Goal: Information Seeking & Learning: Learn about a topic

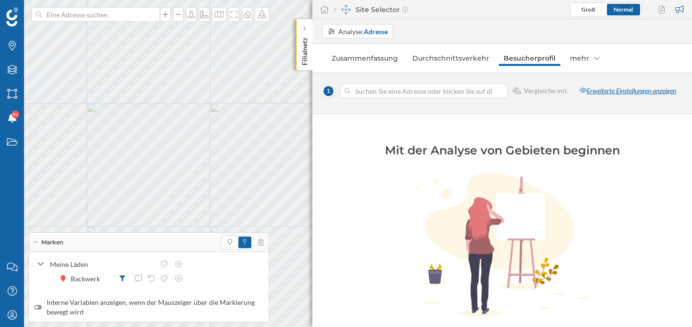
click at [597, 95] on div "Erweiterte Einstellungen anzeigen" at bounding box center [628, 91] width 109 height 14
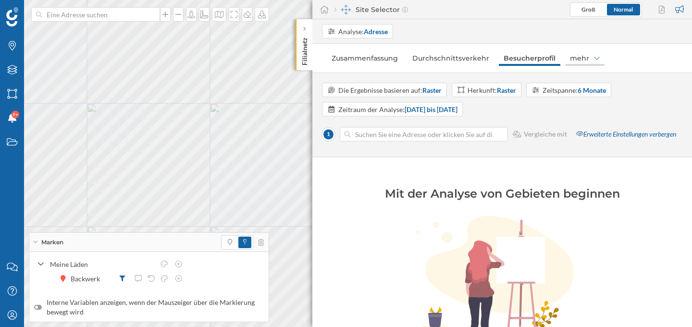
click at [567, 58] on div "mehr" at bounding box center [584, 57] width 39 height 15
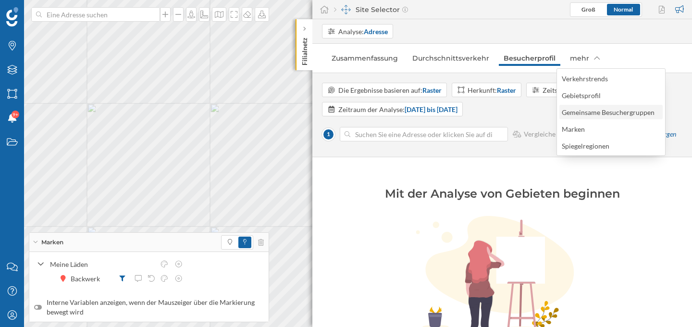
click at [600, 112] on div "Gemeinsame Besuchergruppen" at bounding box center [608, 112] width 93 height 8
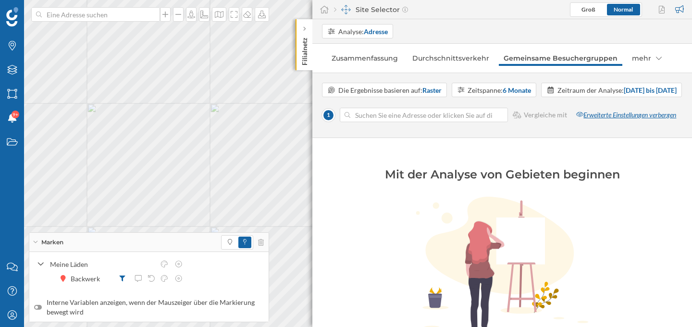
click at [605, 122] on div "Erweiterte Einstellungen verbergen" at bounding box center [626, 115] width 113 height 14
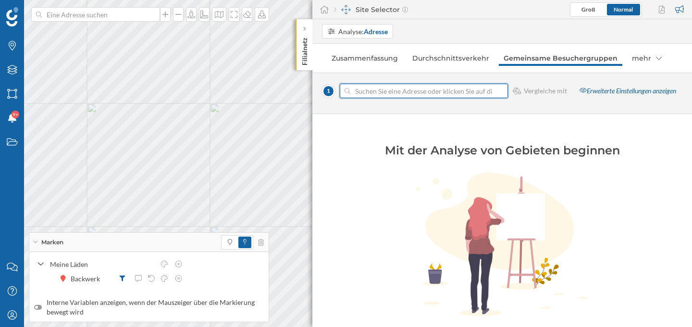
click at [486, 88] on input at bounding box center [424, 91] width 147 height 14
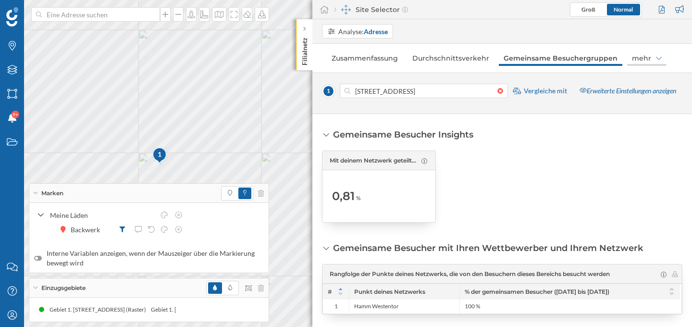
click at [643, 62] on div "mehr" at bounding box center [646, 57] width 39 height 15
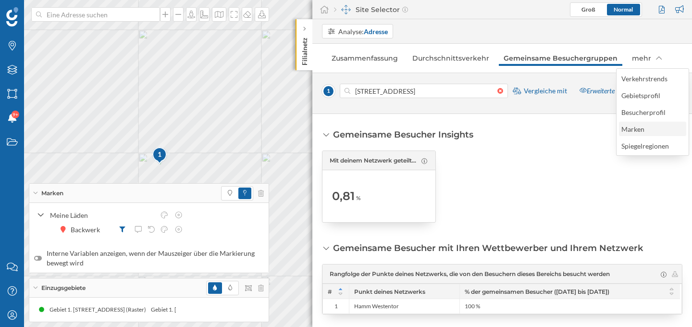
click at [648, 135] on div "Marken" at bounding box center [652, 129] width 67 height 14
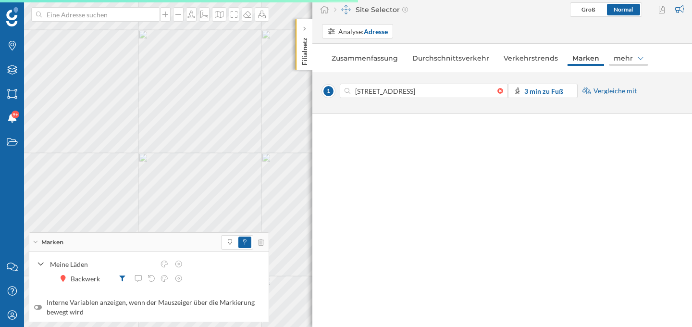
click at [638, 59] on icon at bounding box center [641, 58] width 6 height 3
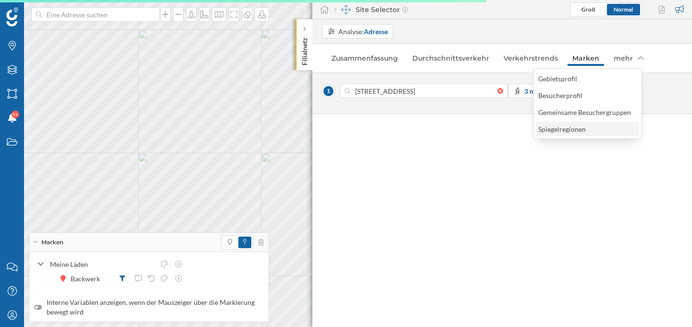
click at [630, 129] on div "Spiegelregionen" at bounding box center [588, 129] width 98 height 10
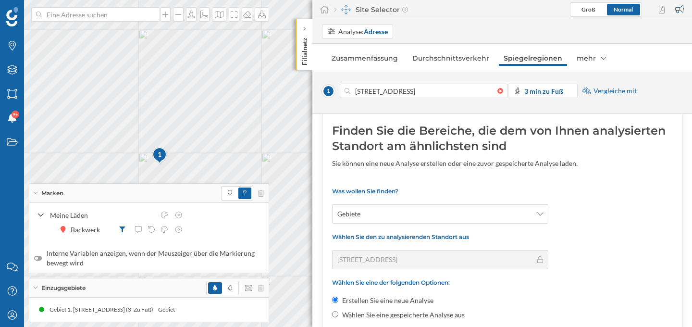
scroll to position [47, 0]
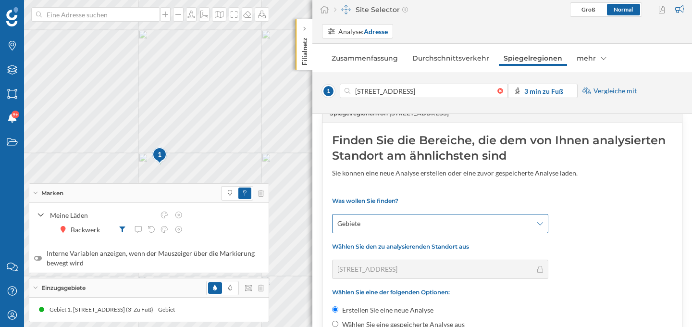
click at [544, 221] on div "Gebiete" at bounding box center [440, 223] width 216 height 19
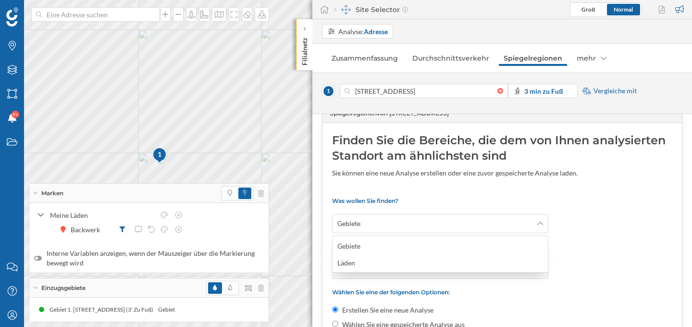
click at [592, 230] on div "Was wollen Sie finden? Gebiete Wählen Sie den zu analysierenden Standort aus [S…" at bounding box center [502, 263] width 340 height 132
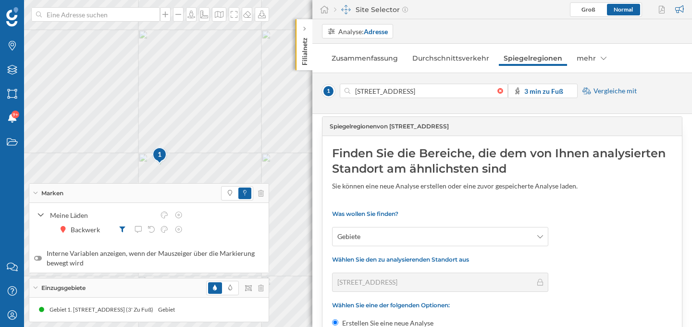
scroll to position [37, 0]
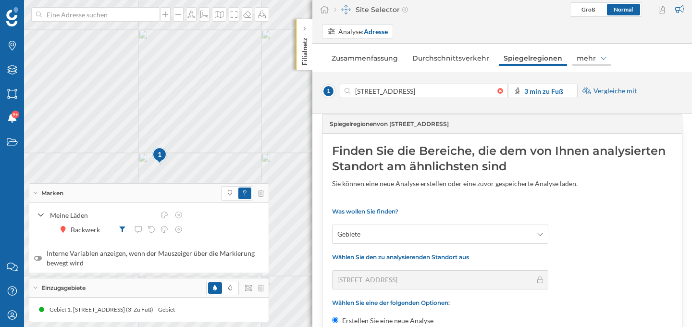
click at [601, 56] on icon at bounding box center [604, 58] width 6 height 7
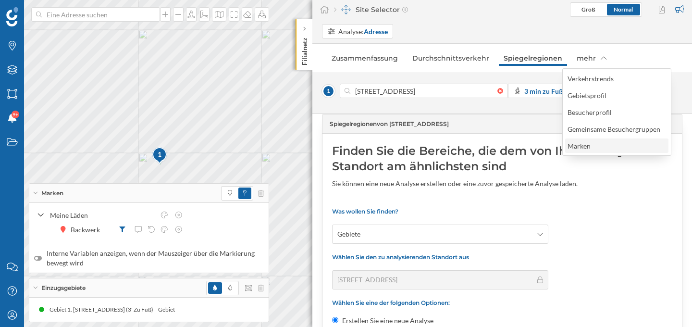
click at [610, 144] on div "Marken" at bounding box center [617, 146] width 98 height 10
